Goal: Communication & Community: Answer question/provide support

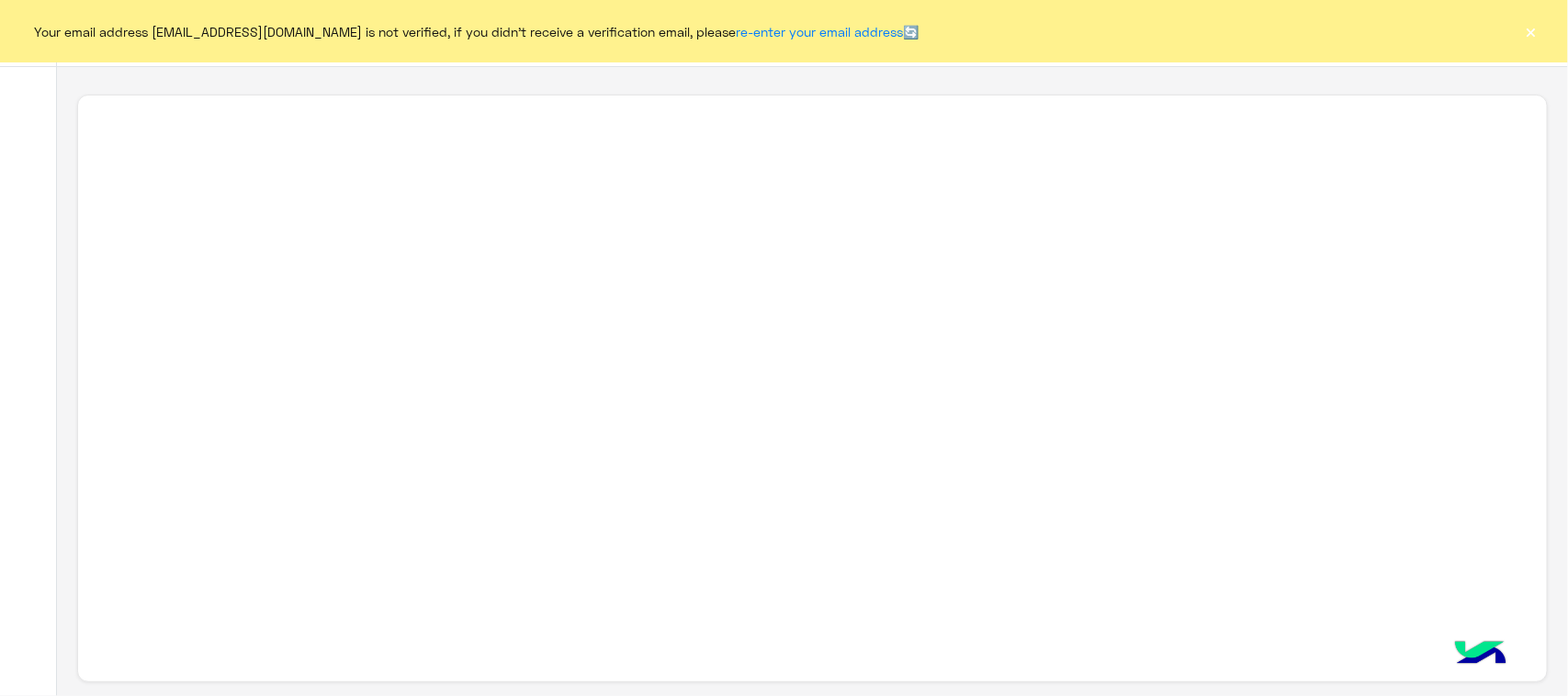
click at [1536, 37] on button "×" at bounding box center [1530, 31] width 18 height 18
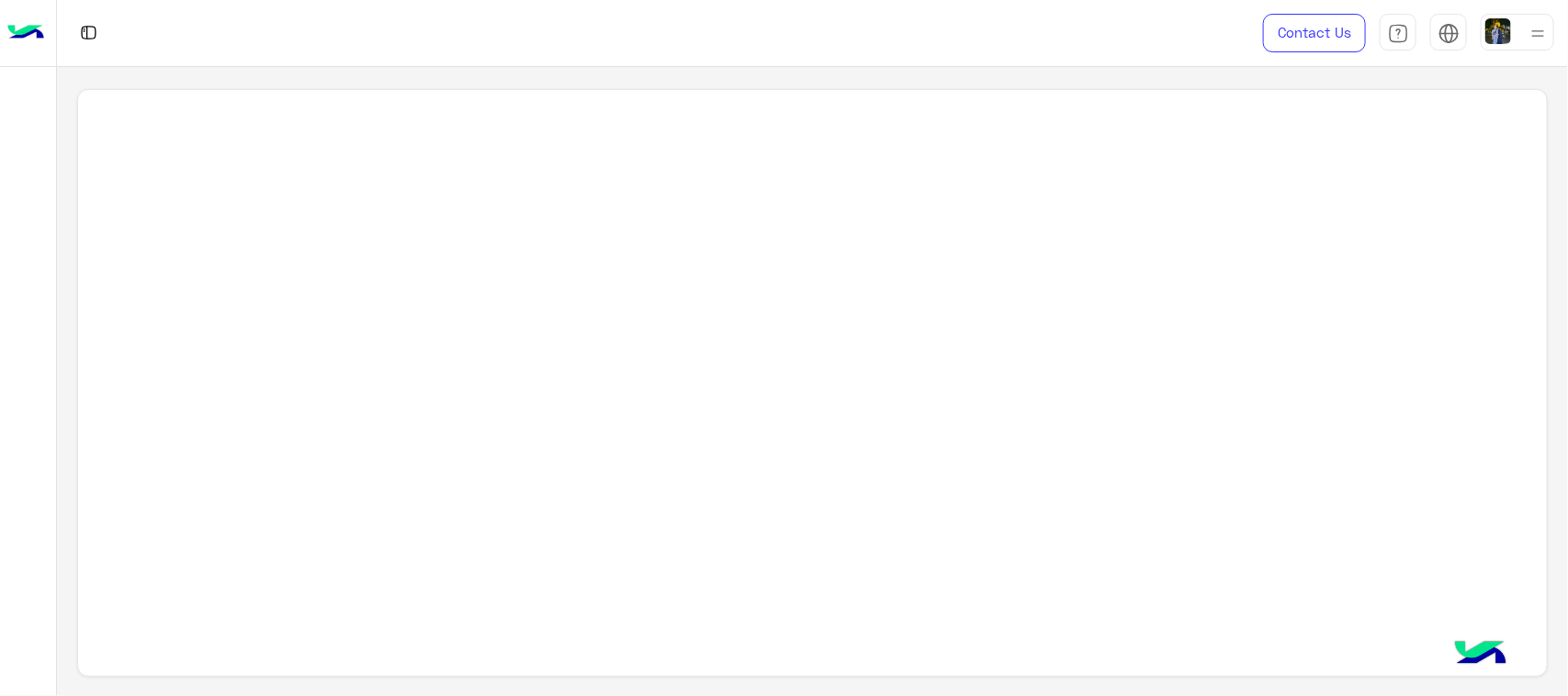
scroll to position [7, 0]
drag, startPoint x: 403, startPoint y: 207, endPoint x: 390, endPoint y: 386, distance: 179.5
click at [390, 386] on div at bounding box center [812, 389] width 1470 height 589
click at [11, 50] on img at bounding box center [26, 33] width 37 height 39
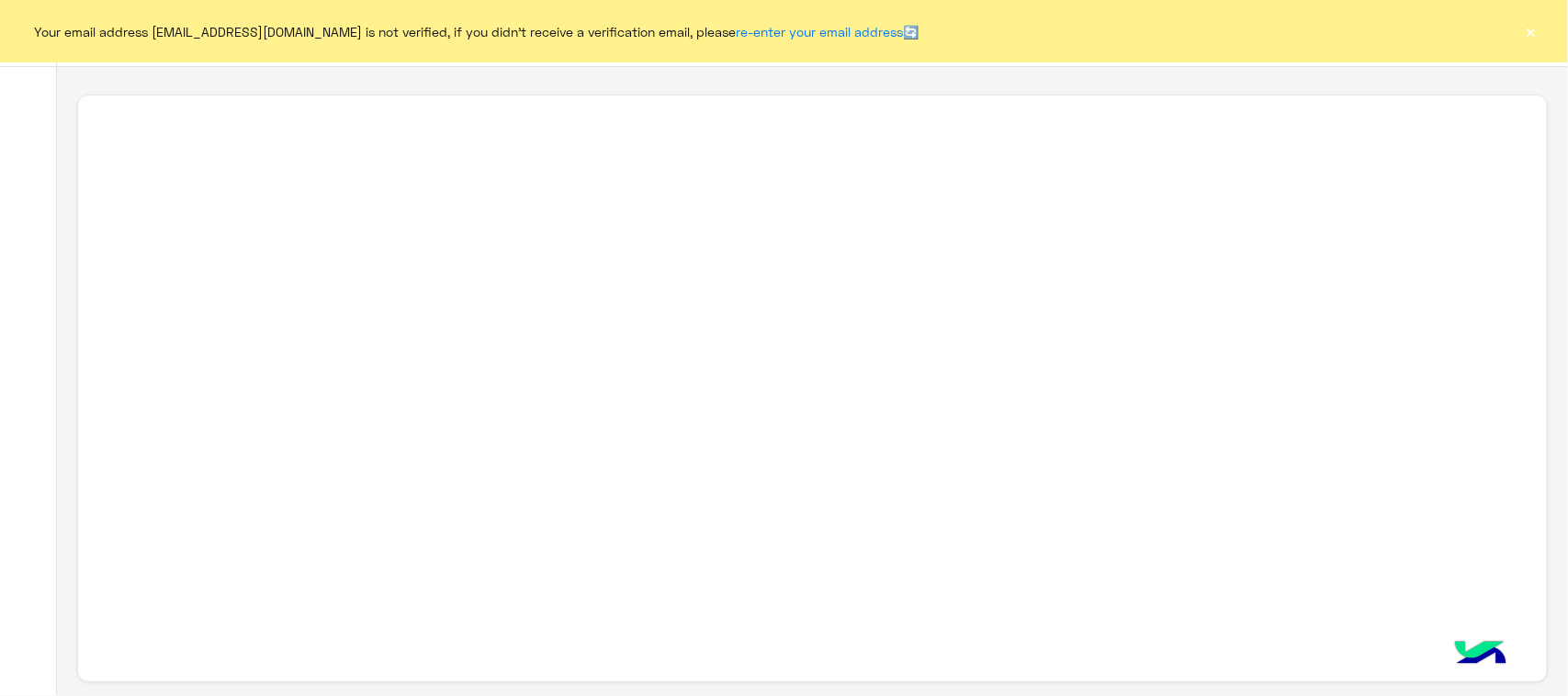
click at [1526, 28] on button "×" at bounding box center [1530, 31] width 18 height 18
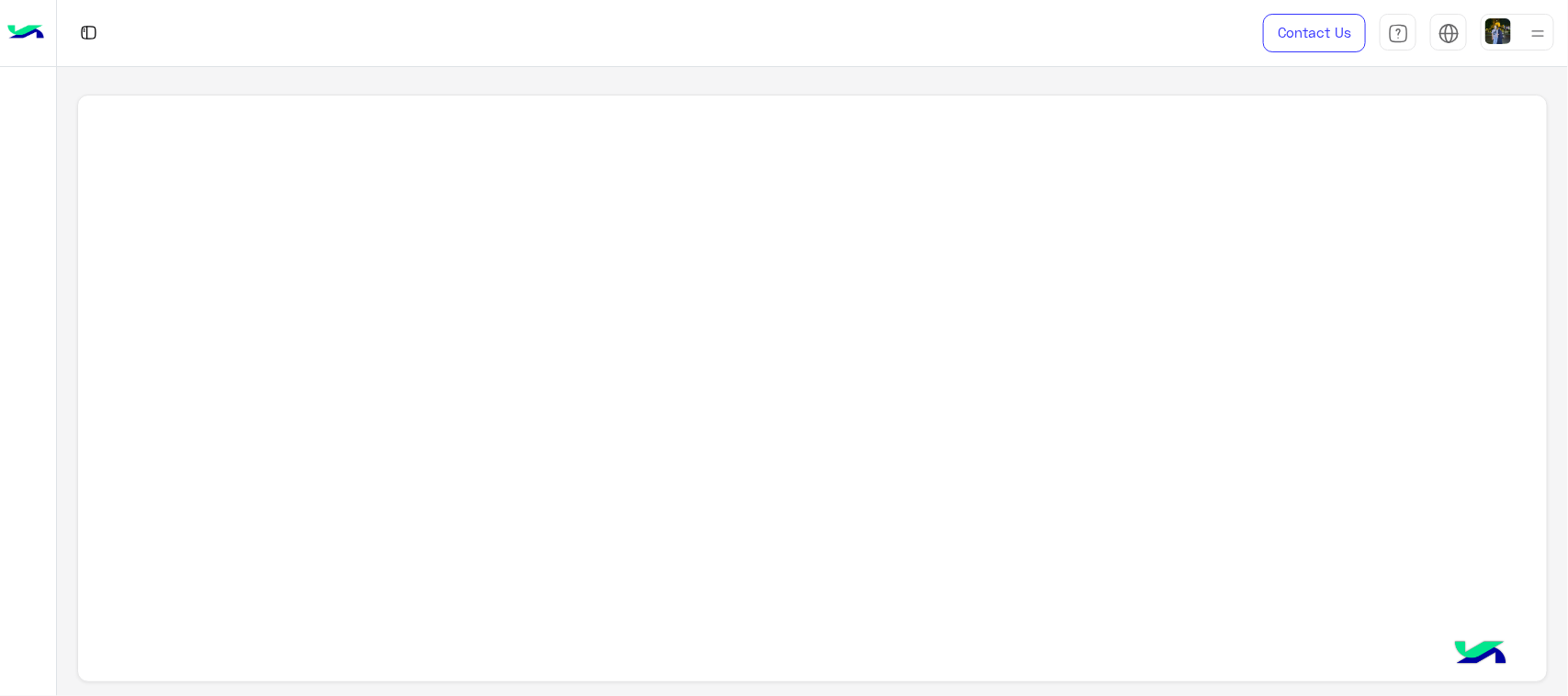
drag, startPoint x: 1490, startPoint y: 694, endPoint x: 1559, endPoint y: 511, distance: 195.6
click at [1559, 511] on div at bounding box center [812, 381] width 1511 height 630
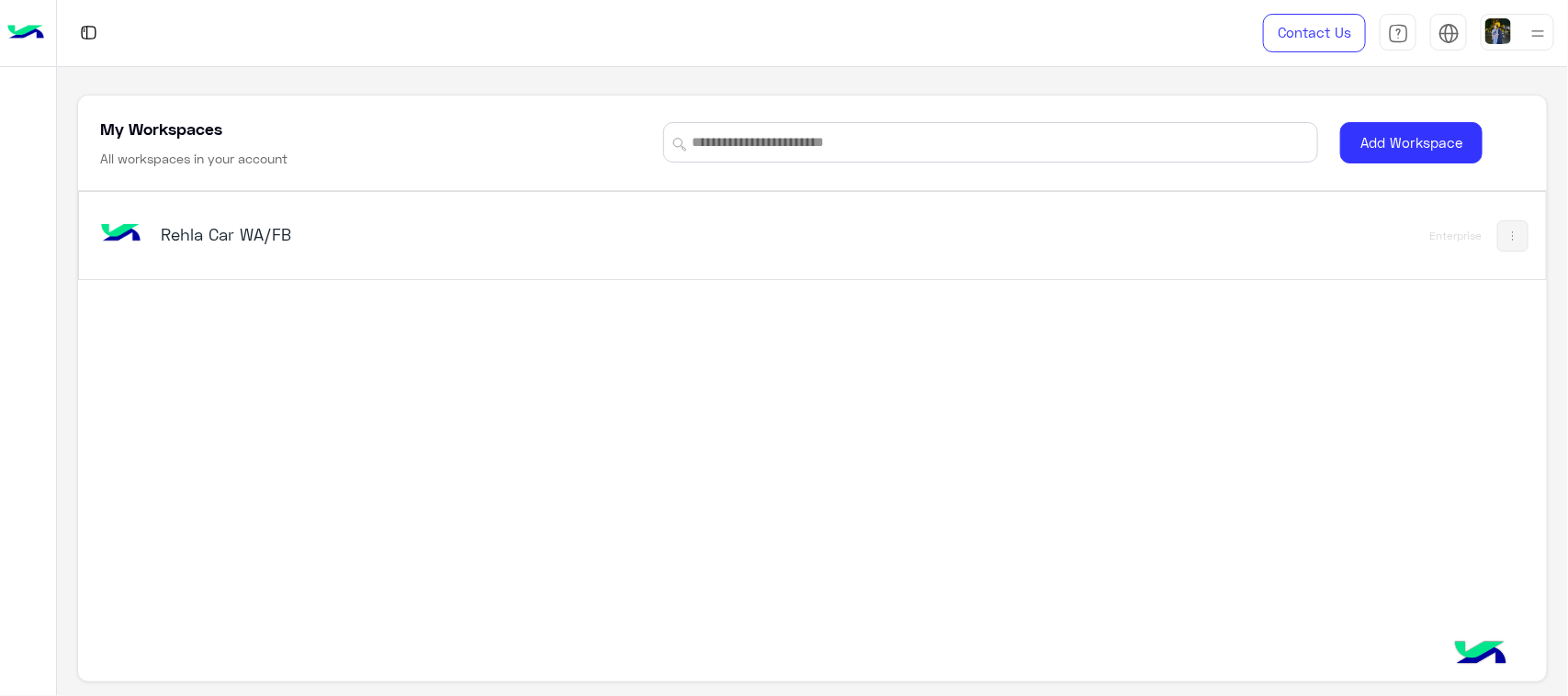
click at [185, 195] on div "Rehla Car WA/FB Enterprise" at bounding box center [812, 236] width 1466 height 87
click at [185, 200] on div "Rehla Car WA/FB Enterprise" at bounding box center [812, 236] width 1466 height 87
click at [218, 250] on div "Rehla Car WA/FB" at bounding box center [525, 236] width 858 height 53
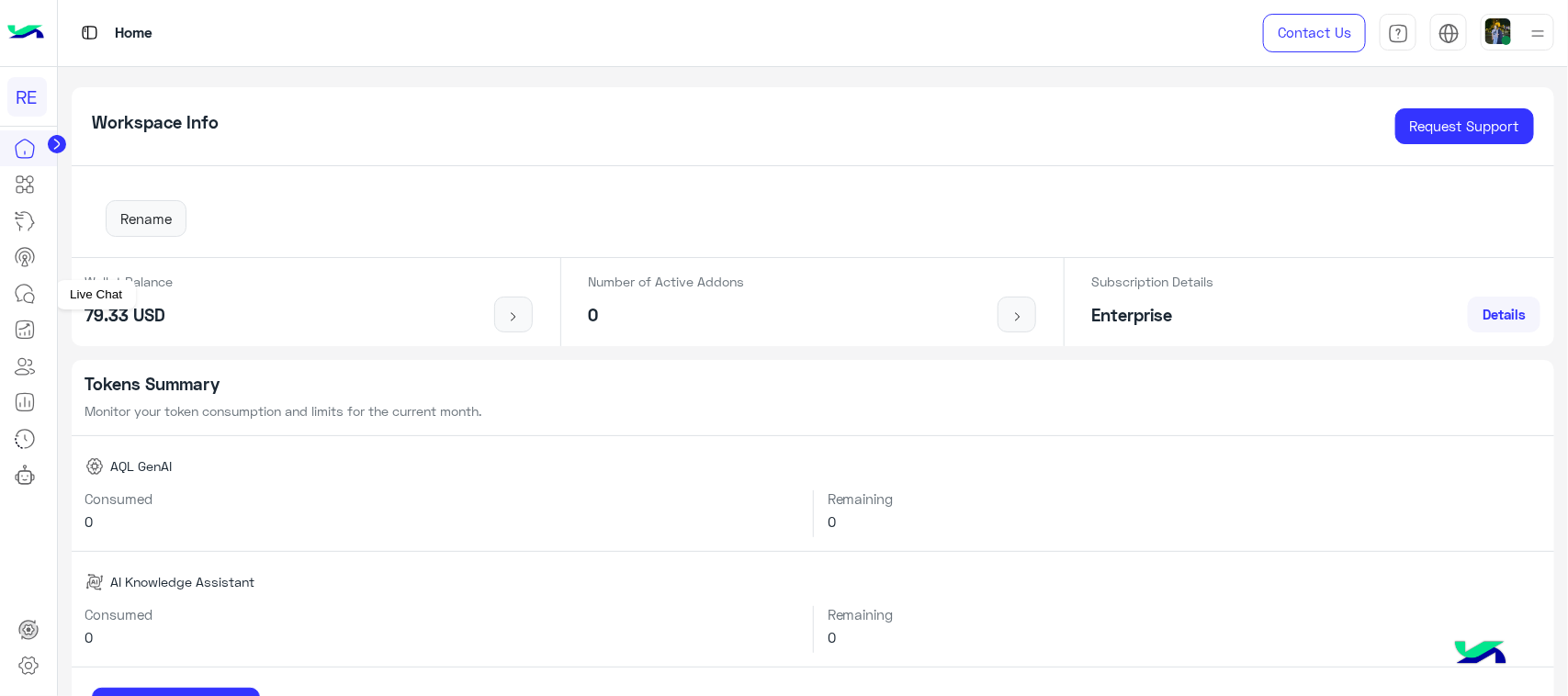
click at [24, 292] on icon at bounding box center [24, 293] width 22 height 22
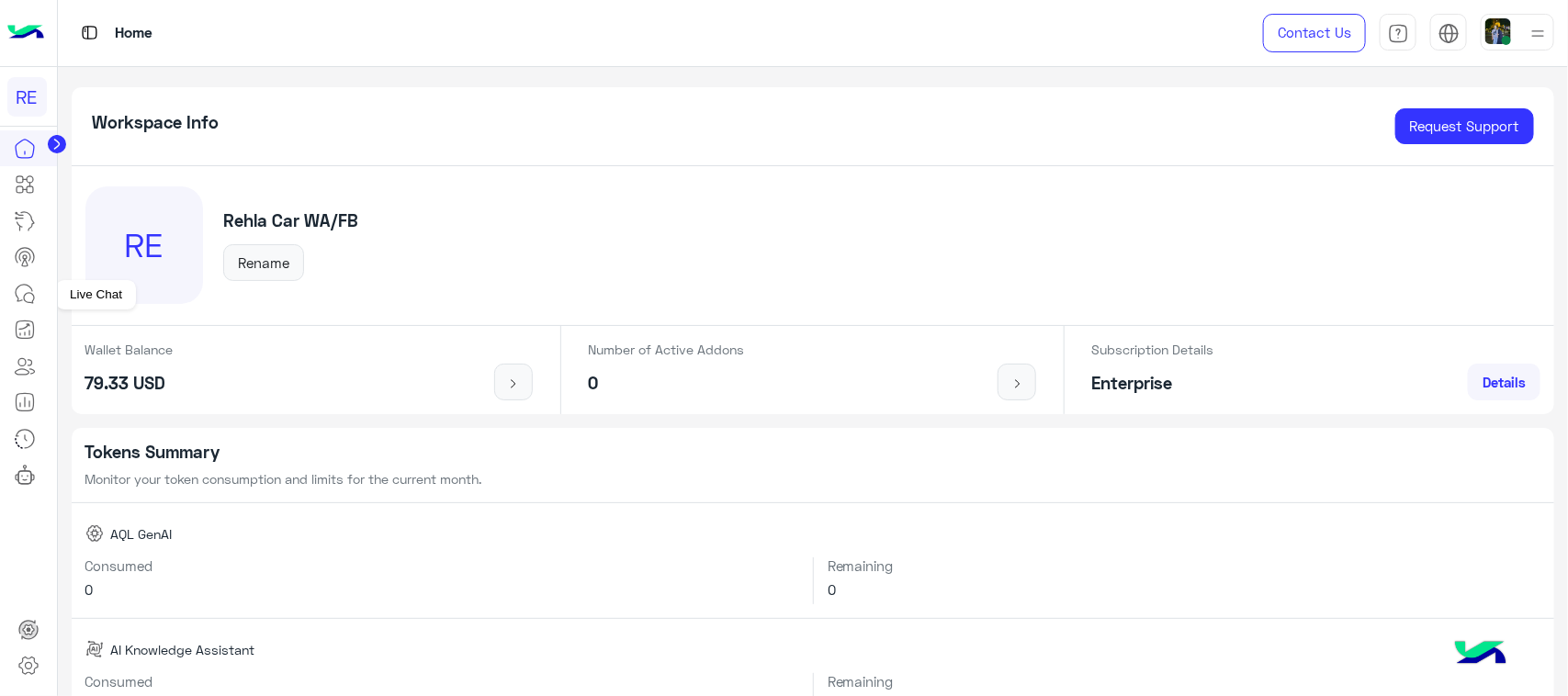
click at [18, 308] on link at bounding box center [24, 293] width 49 height 37
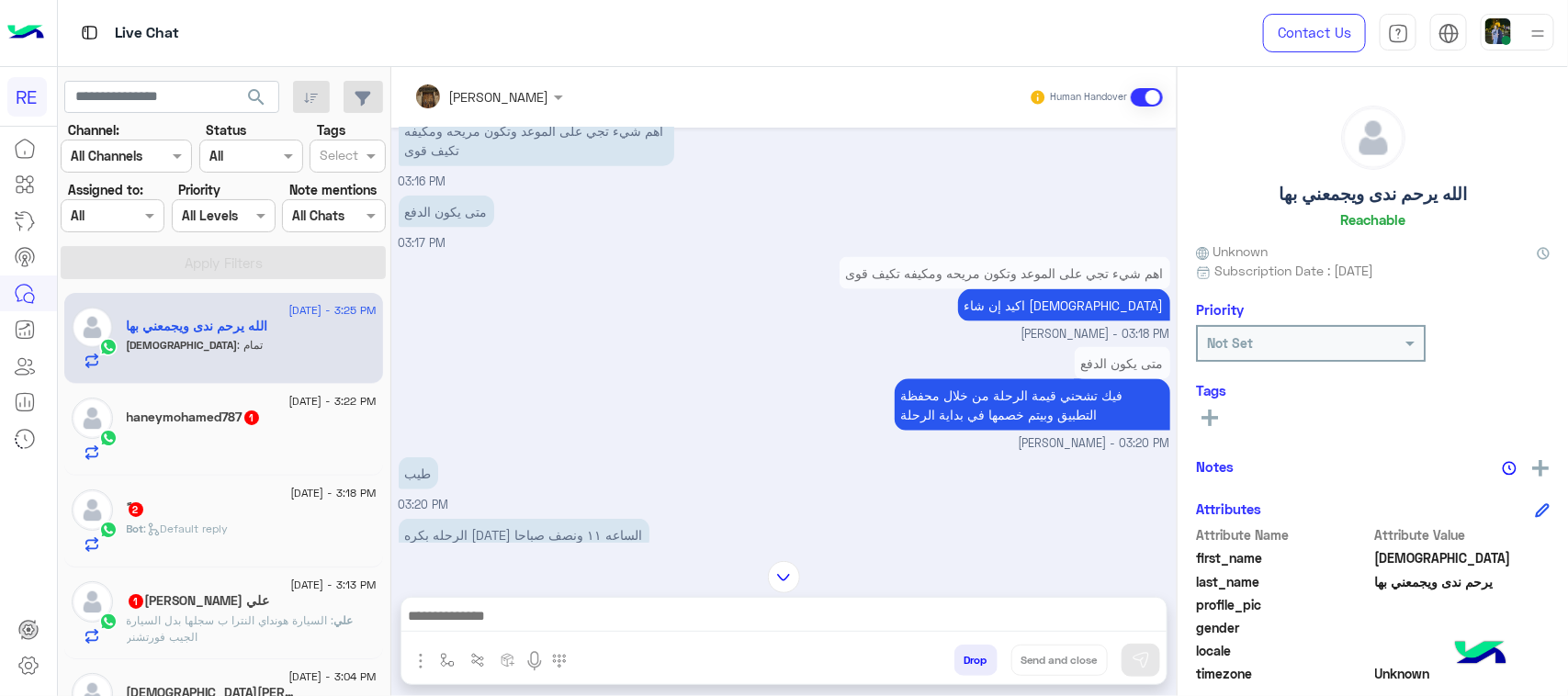
scroll to position [989, 0]
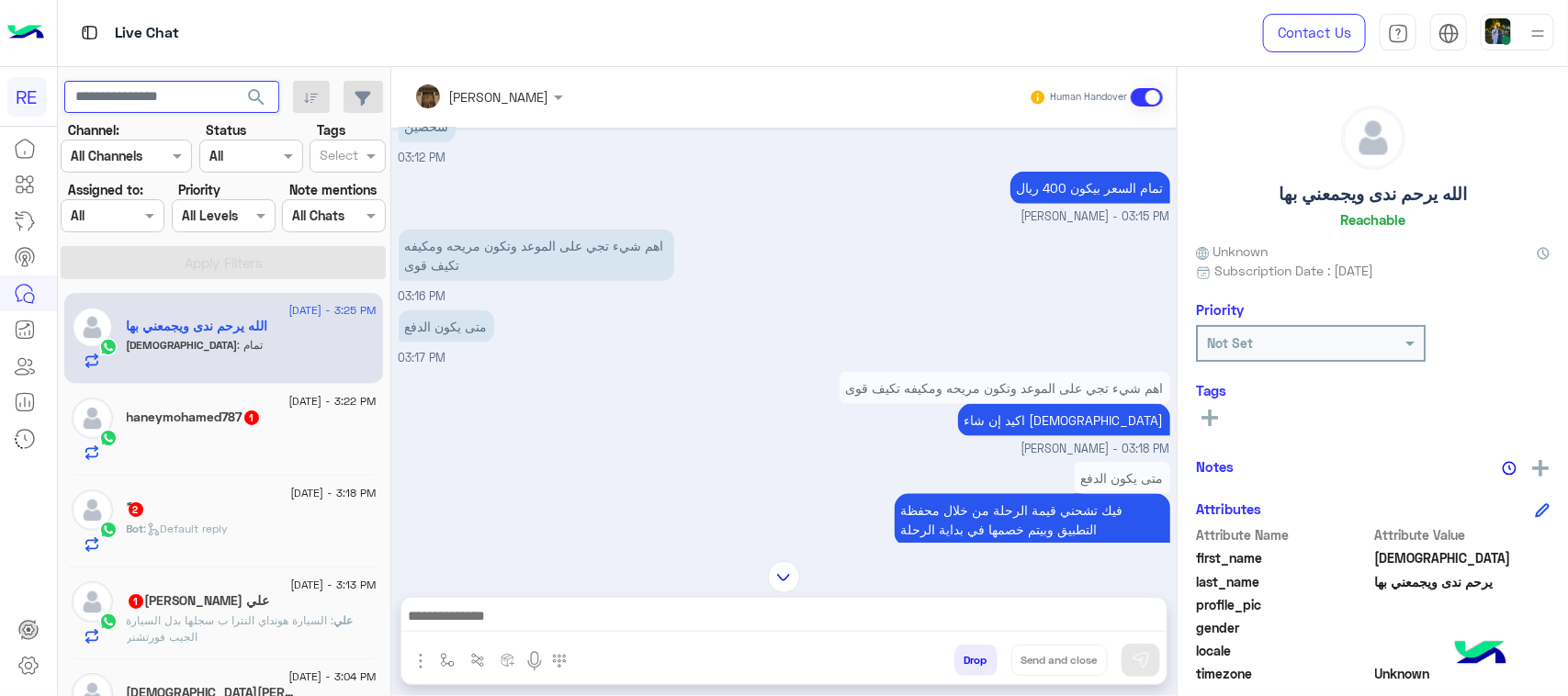
click at [191, 103] on input "text" at bounding box center [172, 97] width 215 height 33
paste input "*********"
type input "*********"
click at [258, 97] on span "search" at bounding box center [256, 97] width 22 height 22
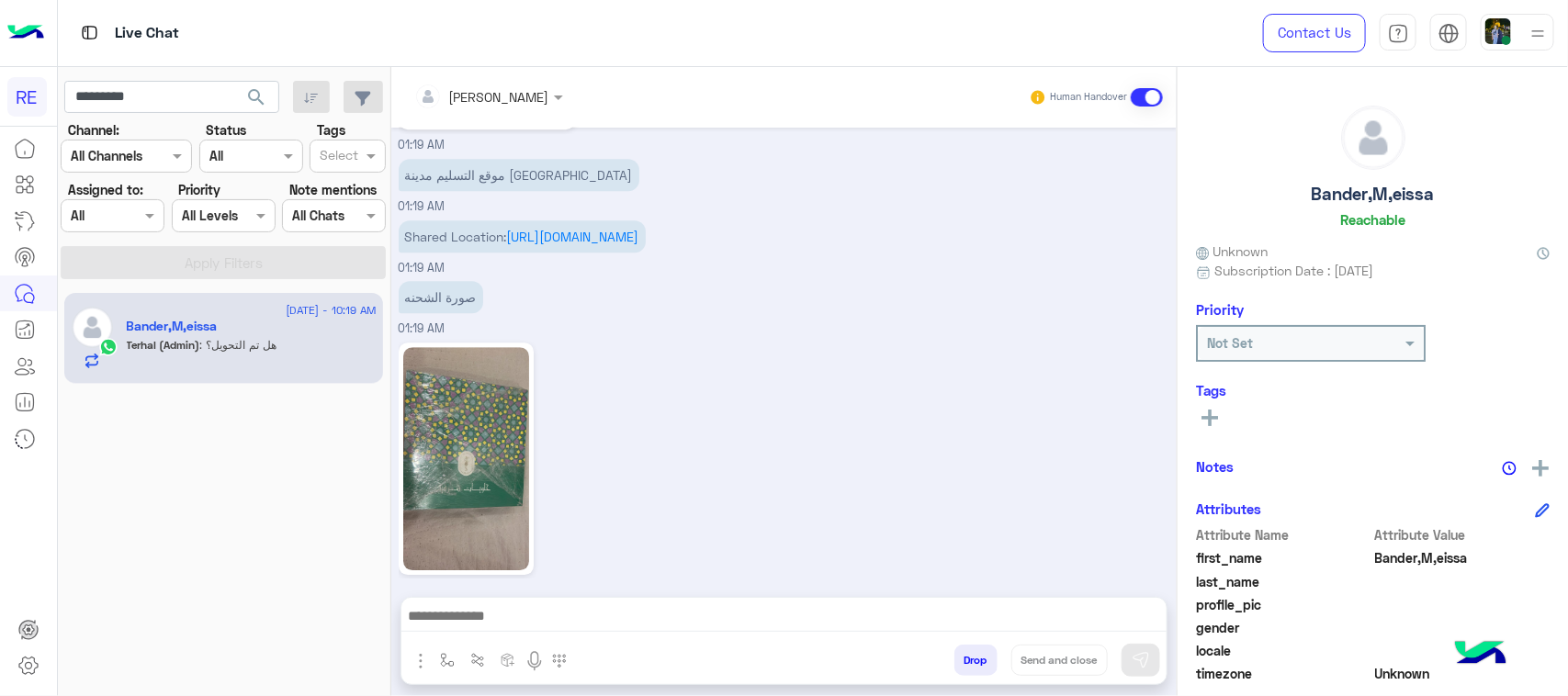
scroll to position [5827, 0]
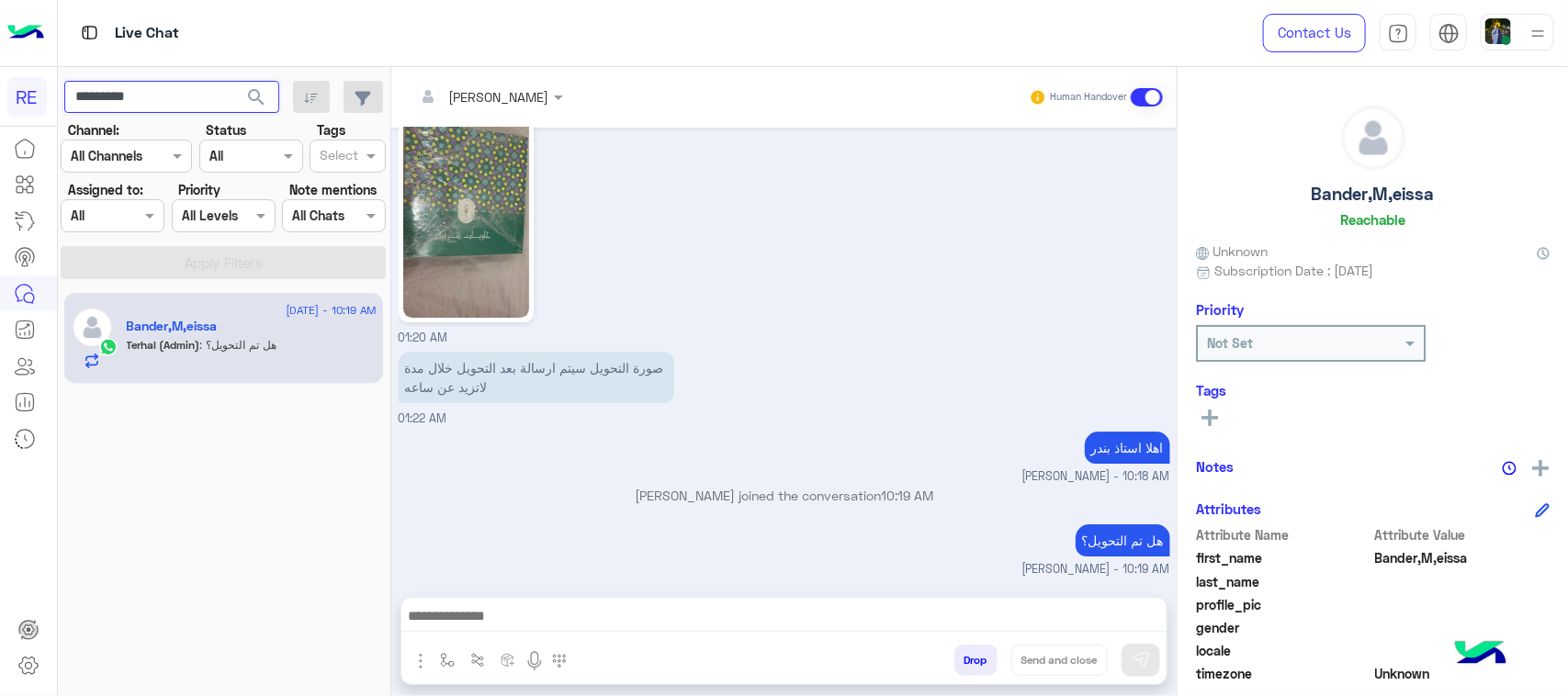
click at [165, 103] on input "*********" at bounding box center [172, 97] width 215 height 33
click at [260, 85] on button "search" at bounding box center [257, 100] width 45 height 40
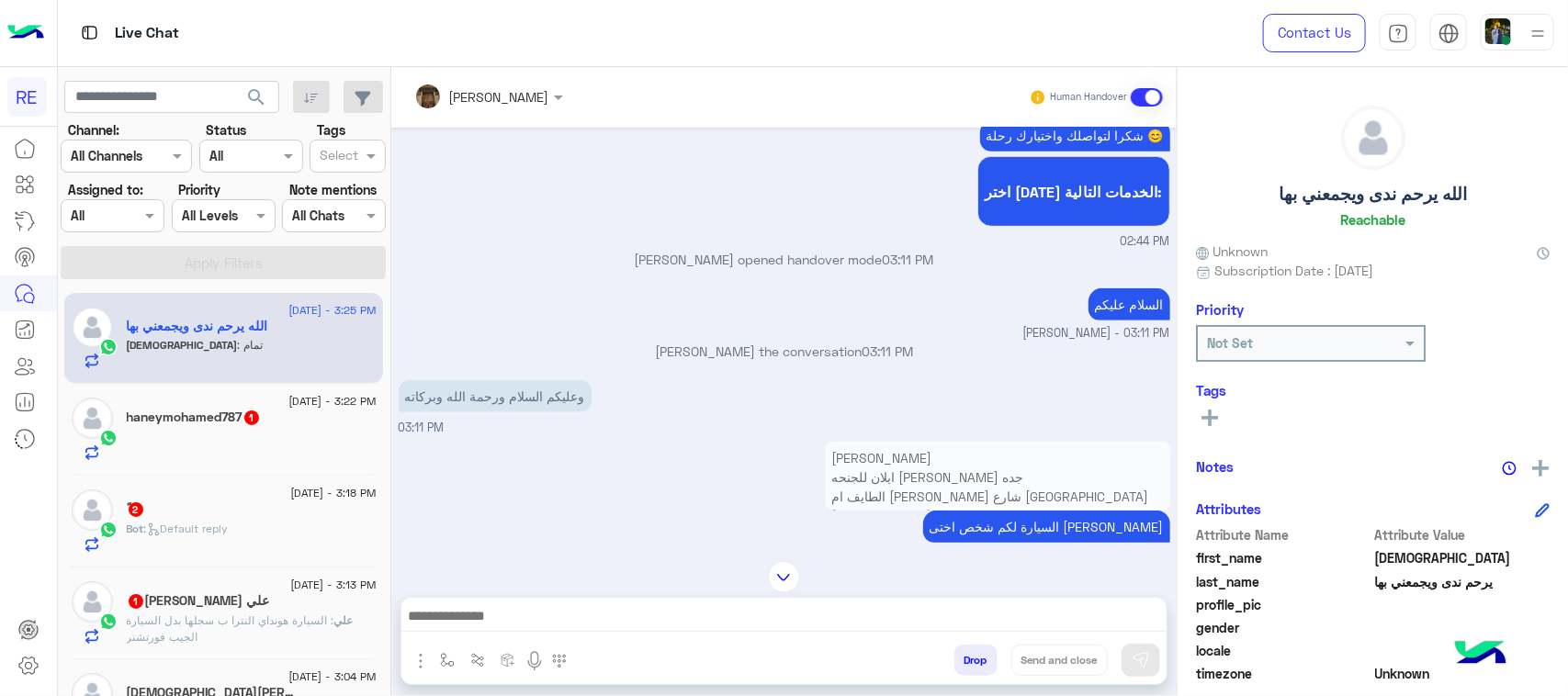
scroll to position [645, 0]
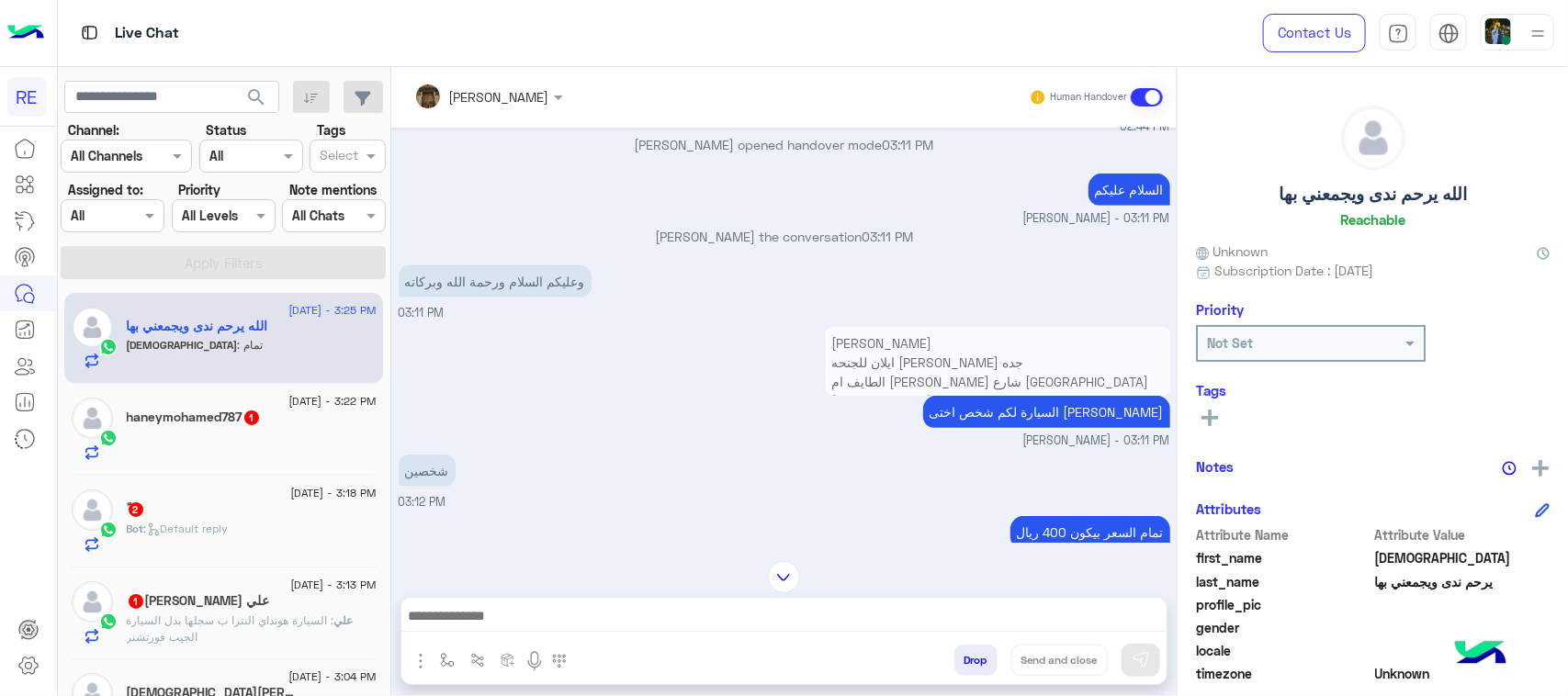
click at [1029, 359] on p "فاطمه الهذلي ايلان للجنحه الفدقيه جده الطايف ام العراد شارع آبو السائب الجمحي س…" at bounding box center [997, 391] width 345 height 128
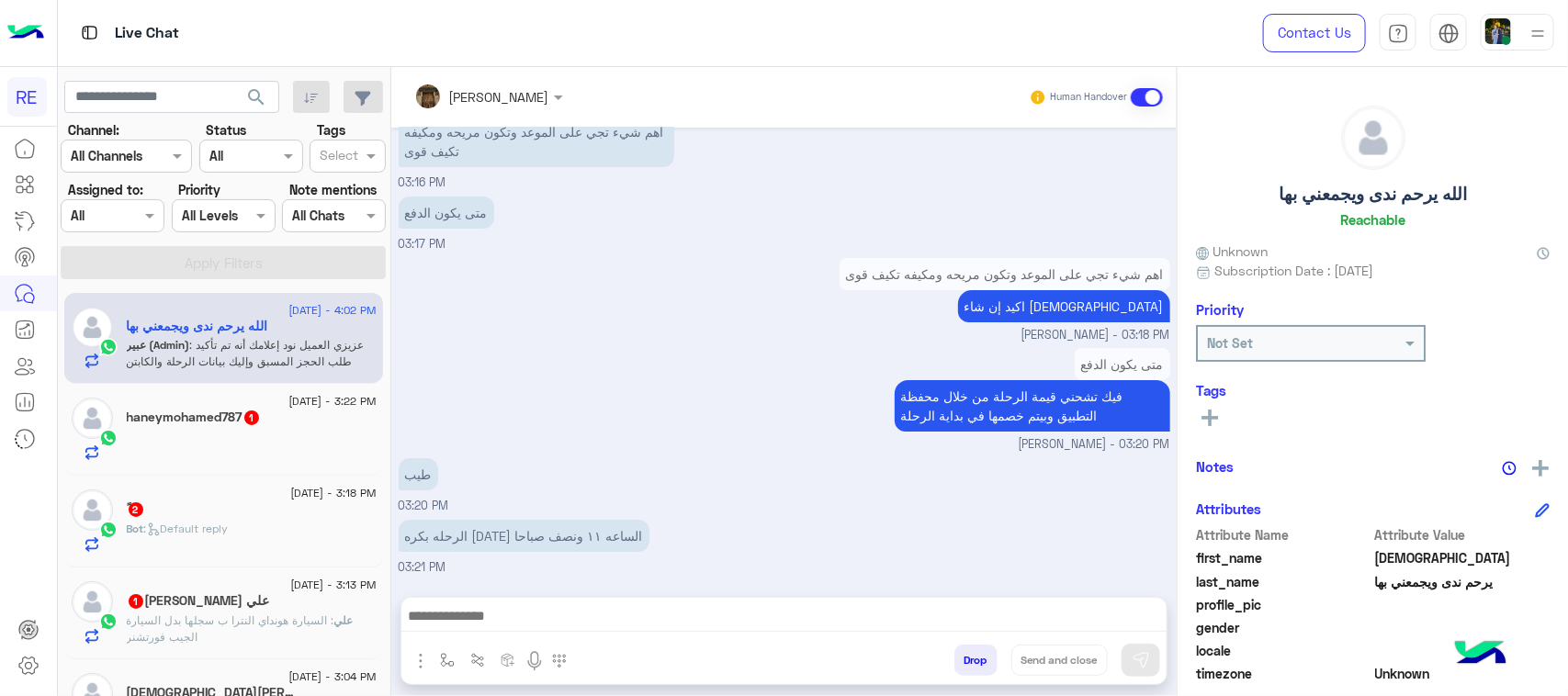
scroll to position [3618, 0]
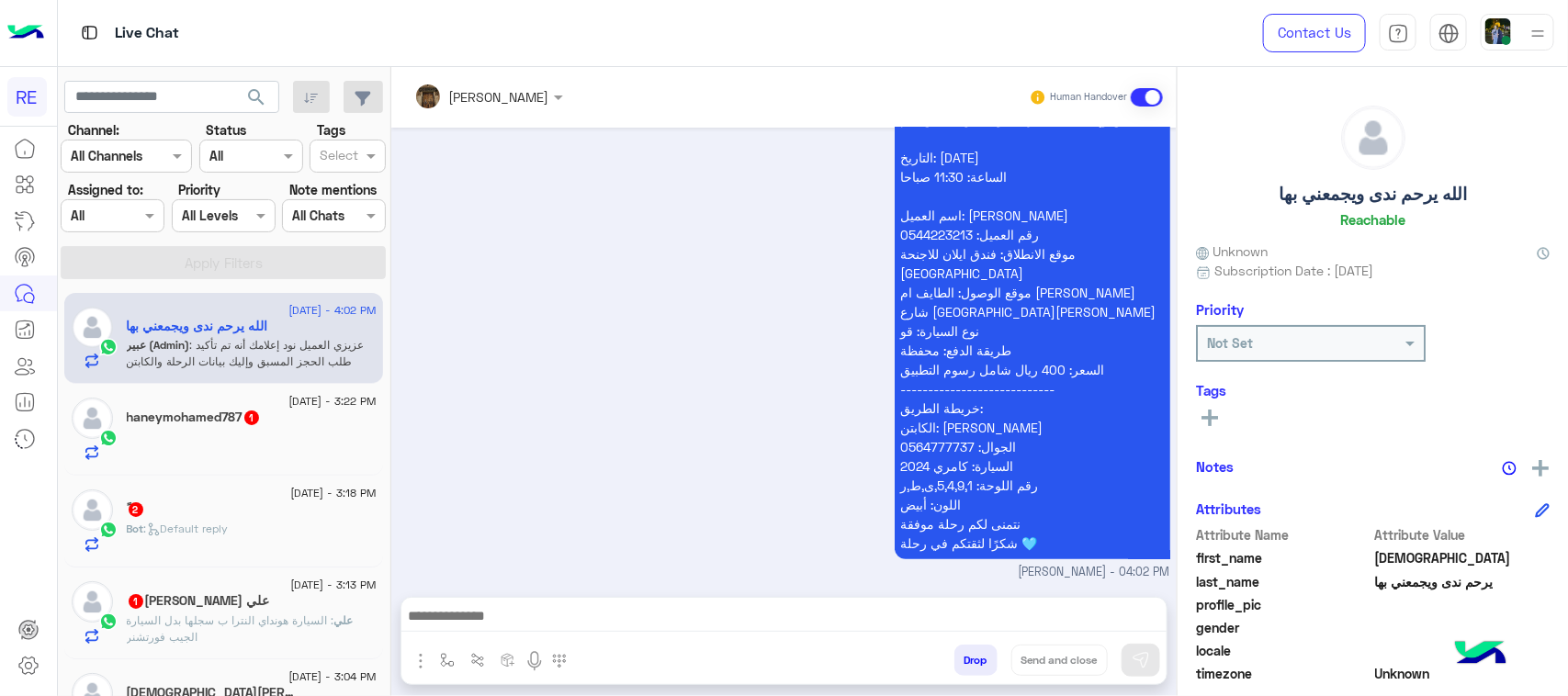
click at [1434, 377] on div "الله يرحم ندى ويجمعني بها Reachable Unknown Subscription Date : 08/20/2025 Prio…" at bounding box center [1373, 377] width 390 height 623
